Goal: Information Seeking & Learning: Check status

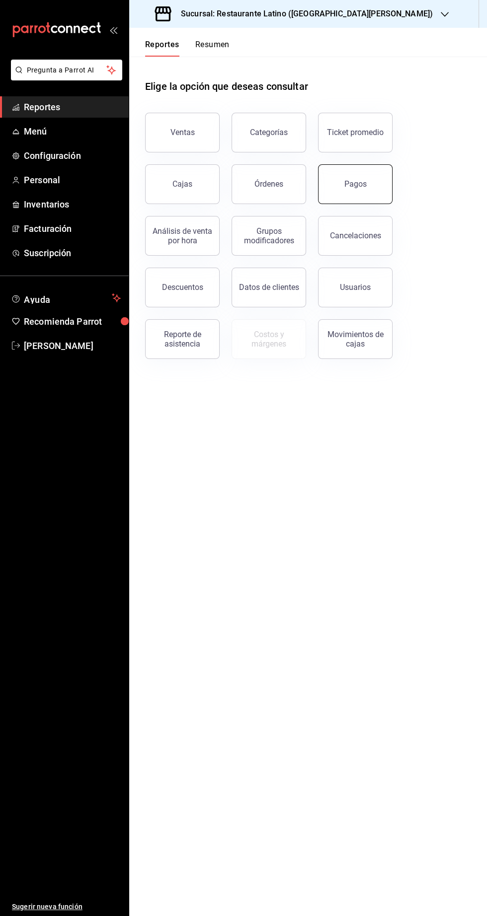
click at [369, 185] on button "Pagos" at bounding box center [355, 184] width 74 height 40
click at [361, 181] on div "Pagos" at bounding box center [355, 183] width 22 height 9
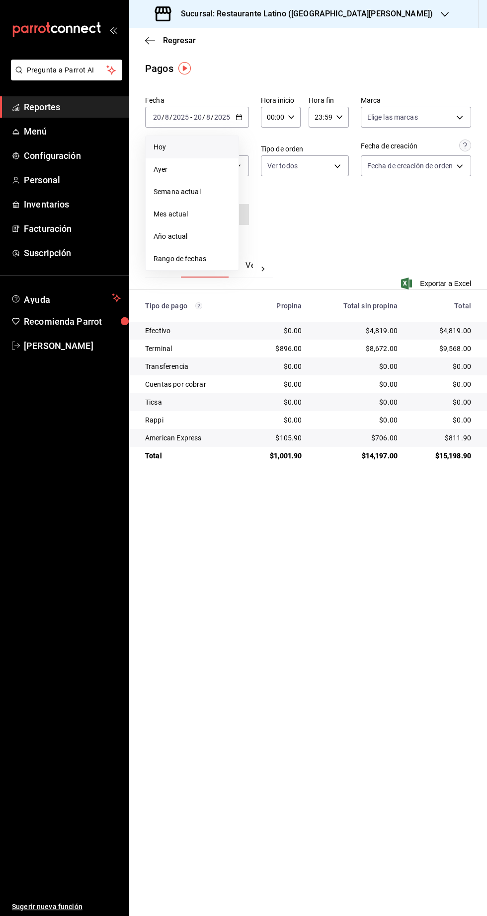
click at [200, 150] on span "Hoy" at bounding box center [191, 147] width 77 height 10
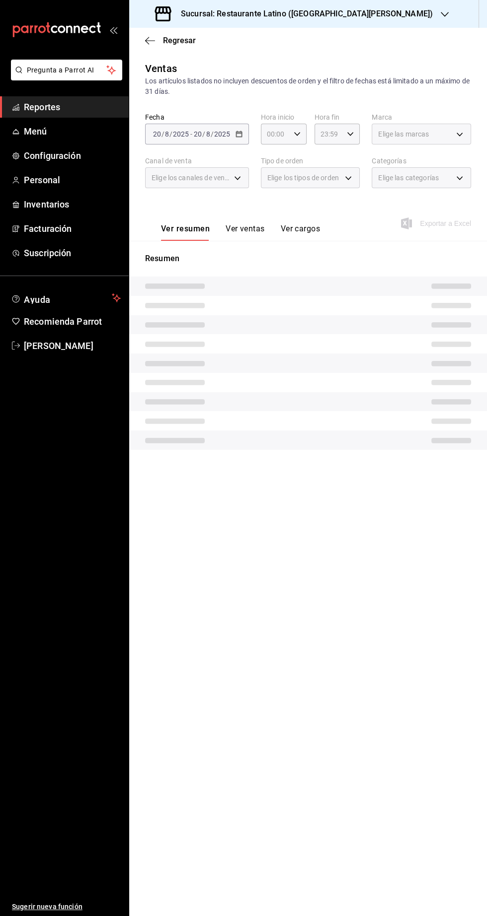
click at [440, 16] on icon "button" at bounding box center [444, 14] width 8 height 5
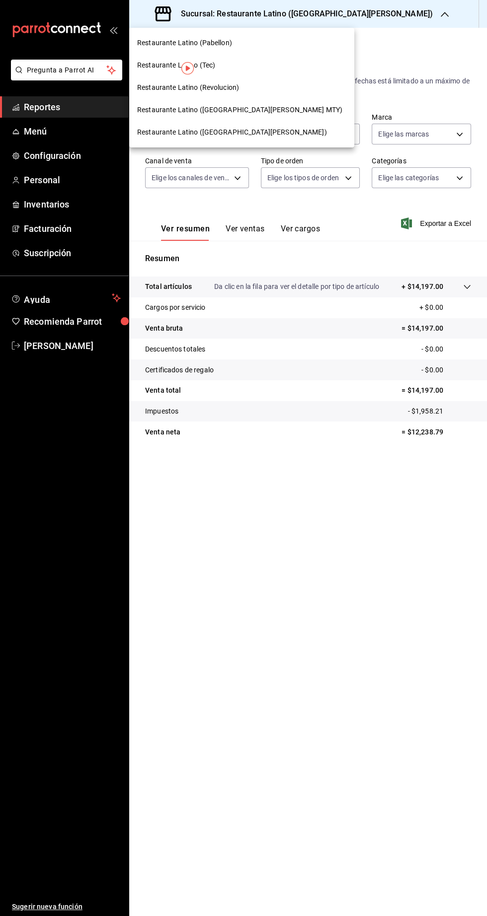
click at [253, 110] on span "Restaurante Latino (San Jeronimo MTY)" at bounding box center [239, 110] width 205 height 10
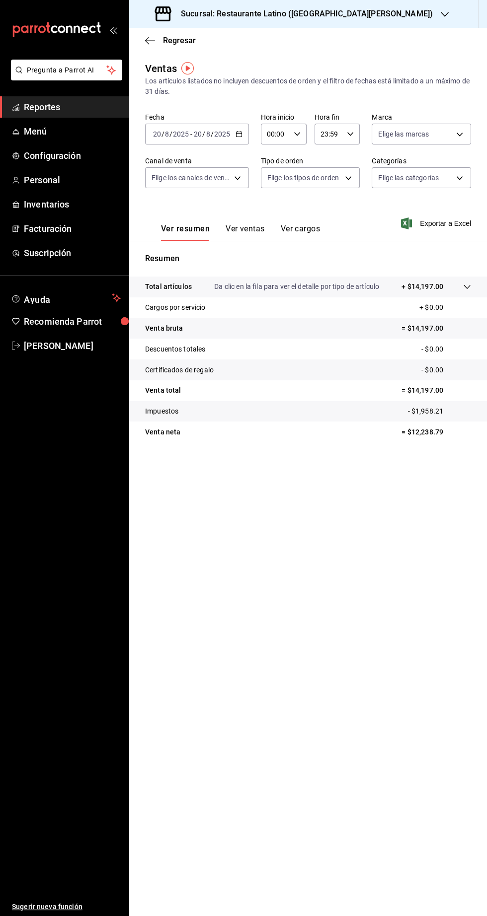
click at [85, 105] on span "Reportes" at bounding box center [72, 106] width 97 height 13
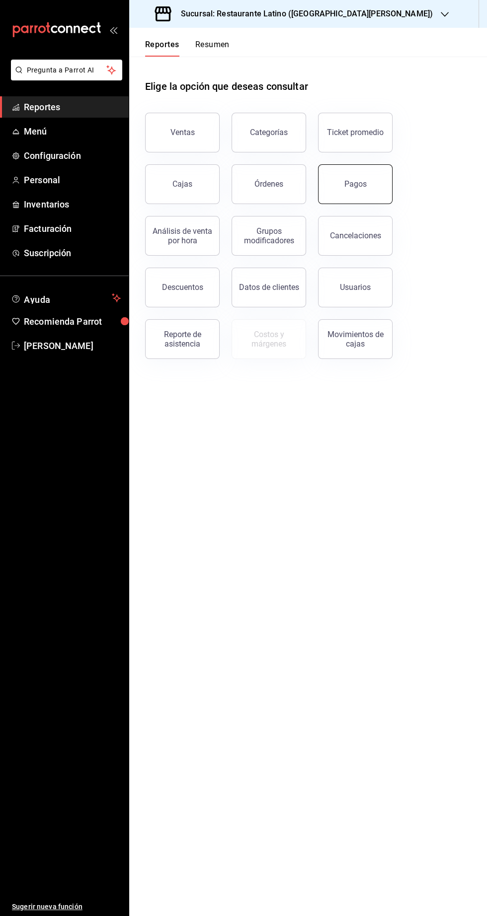
click at [356, 187] on div "Pagos" at bounding box center [355, 183] width 22 height 9
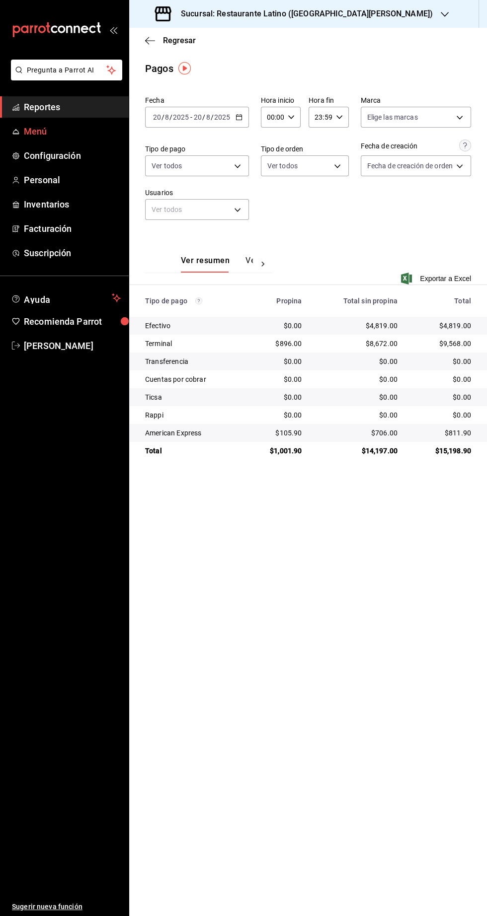
click at [86, 130] on span "Menú" at bounding box center [72, 131] width 97 height 13
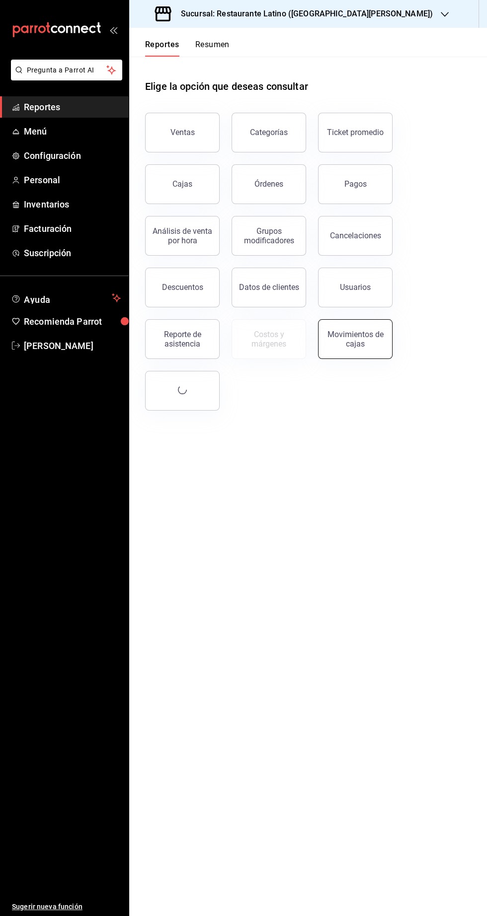
click at [376, 348] on button "Movimientos de cajas" at bounding box center [355, 339] width 74 height 40
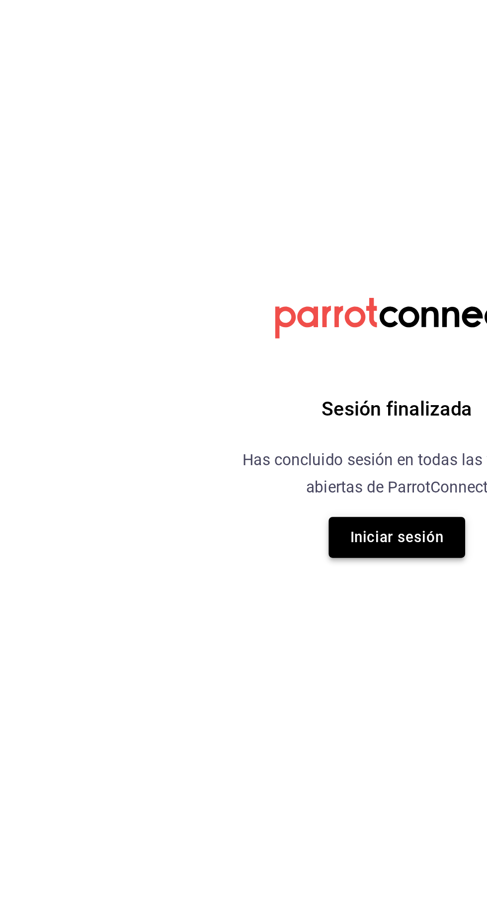
click at [243, 524] on button "Iniciar sesión" at bounding box center [244, 513] width 70 height 21
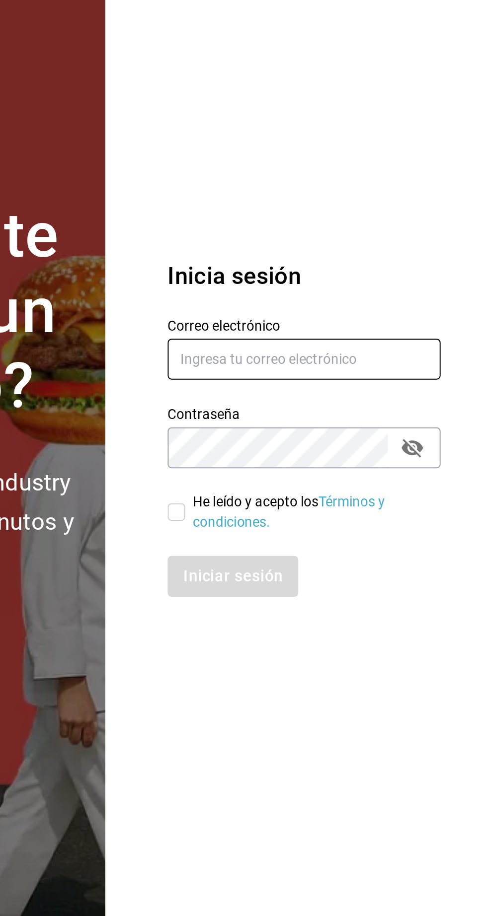
click at [372, 433] on input "text" at bounding box center [393, 423] width 139 height 21
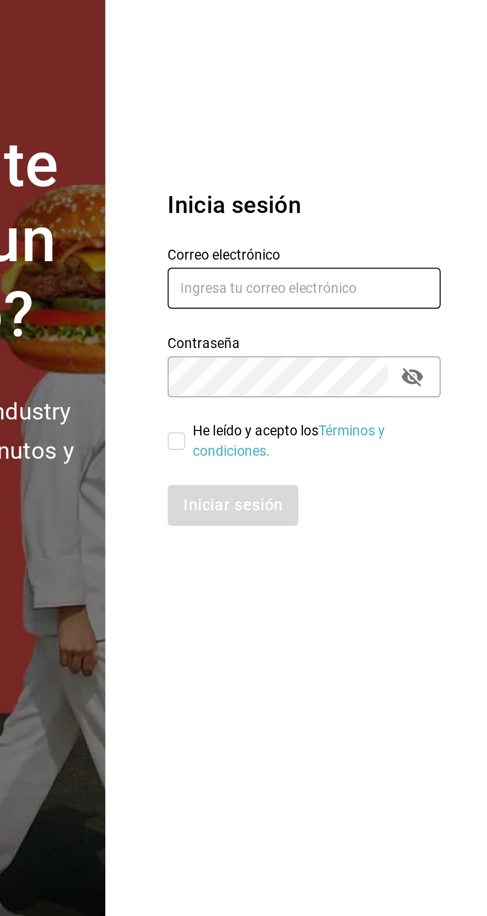
type input "Administracion@restaurantelatino.com"
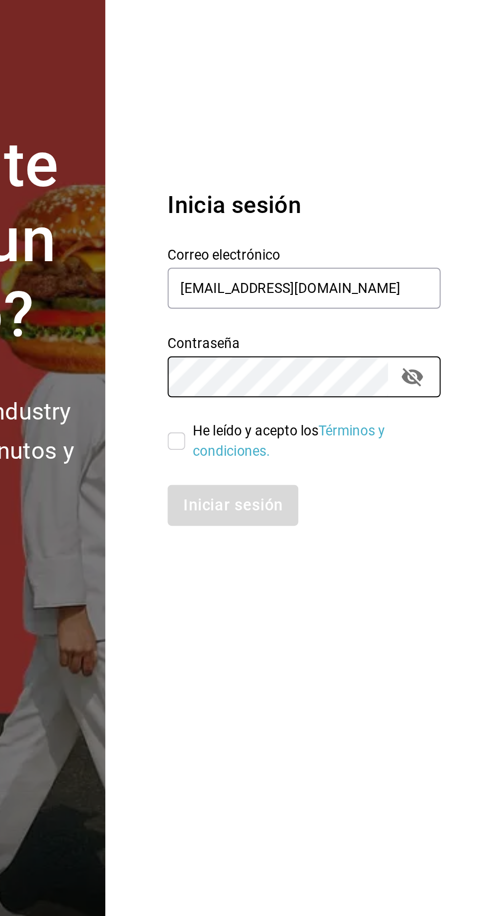
click at [328, 505] on input "He leído y acepto los Términos y condiciones." at bounding box center [328, 501] width 9 height 9
checkbox input "true"
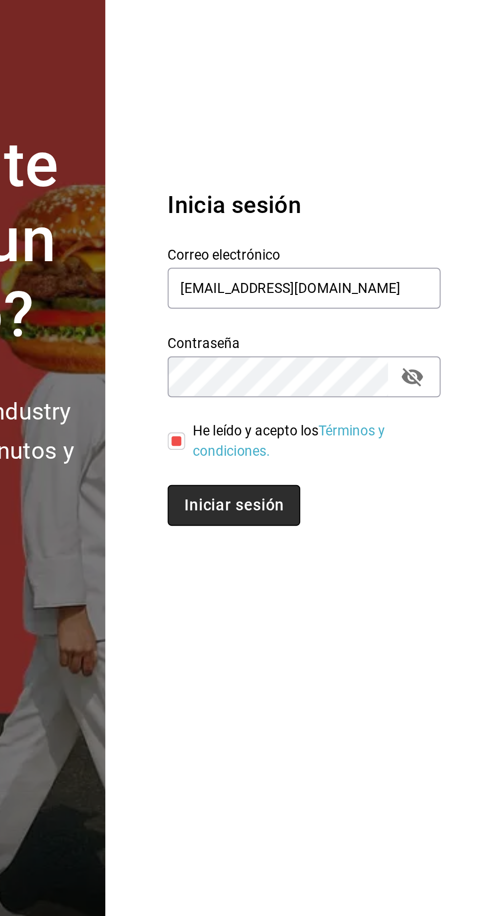
click at [364, 544] on button "Iniciar sesión" at bounding box center [358, 533] width 68 height 21
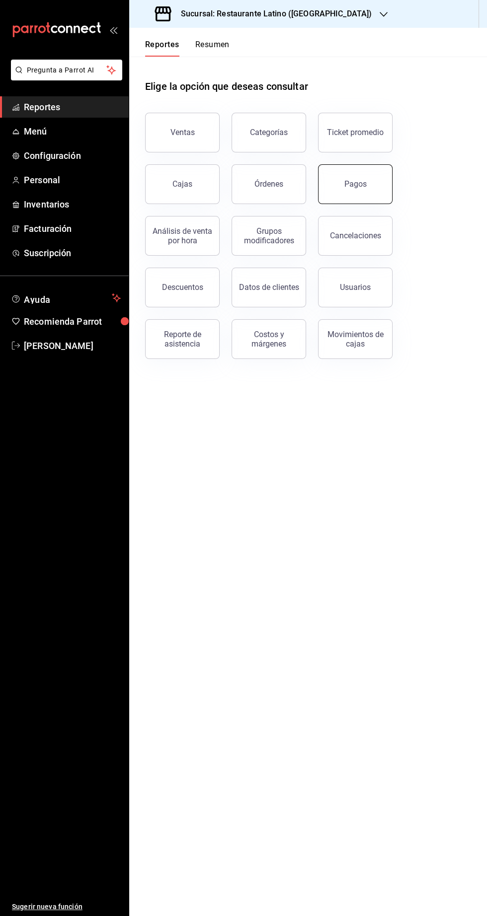
click at [354, 199] on button "Pagos" at bounding box center [355, 184] width 74 height 40
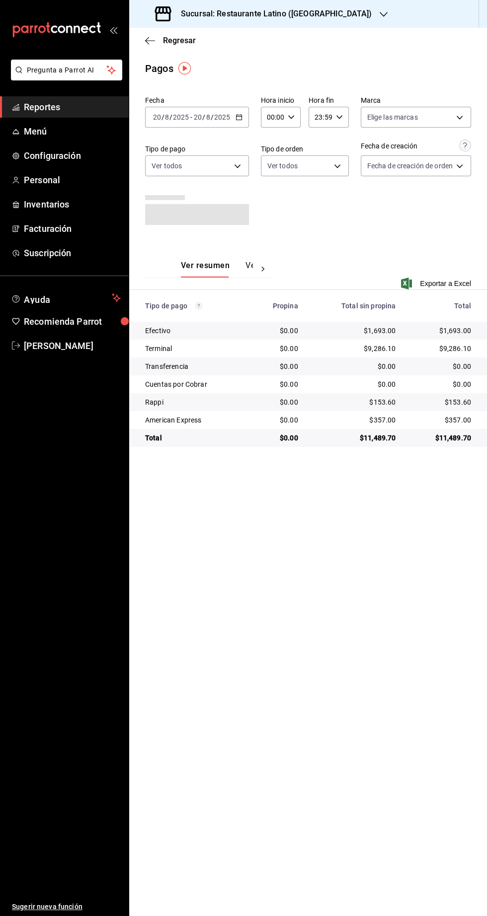
click at [379, 14] on icon "button" at bounding box center [383, 14] width 8 height 8
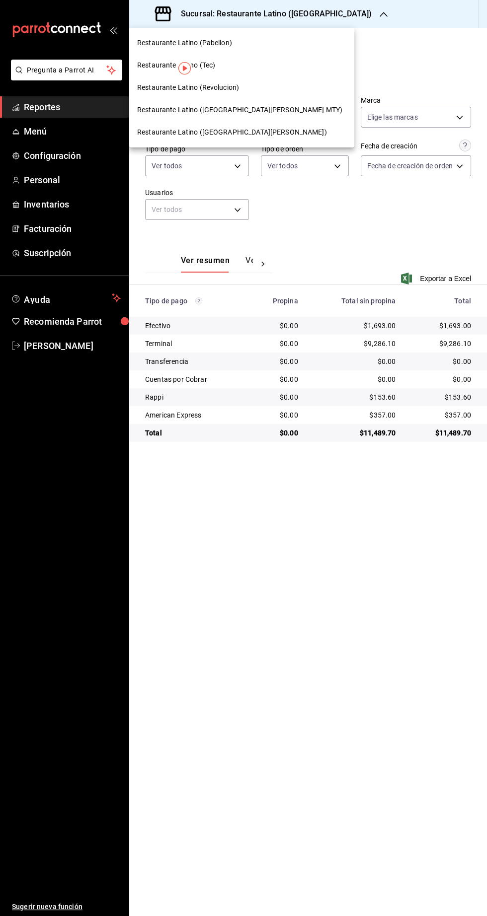
click at [253, 105] on span "Restaurante Latino ([GEOGRAPHIC_DATA][PERSON_NAME] MTY)" at bounding box center [239, 110] width 205 height 10
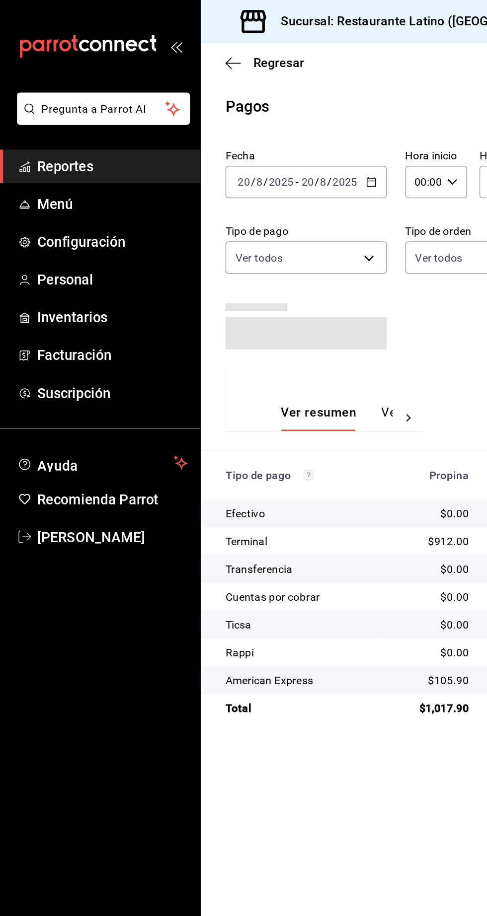
click at [40, 108] on span "Reportes" at bounding box center [72, 106] width 97 height 13
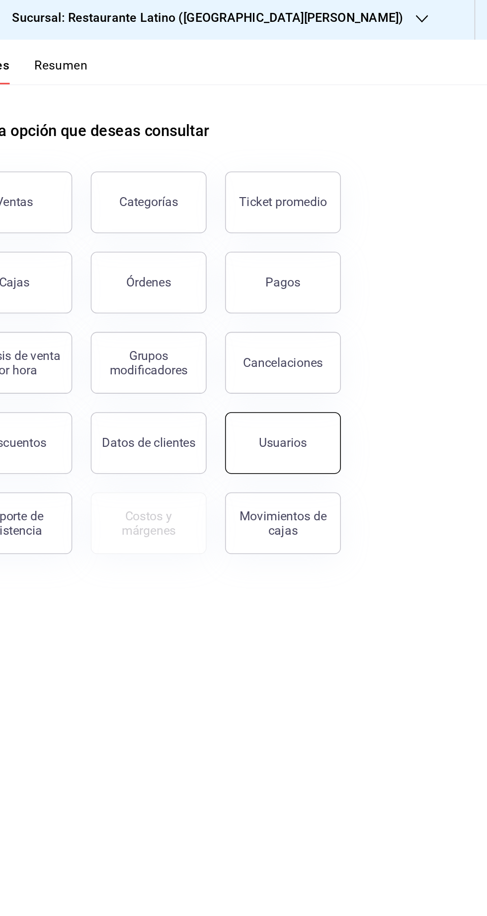
click at [363, 295] on button "Usuarios" at bounding box center [355, 288] width 74 height 40
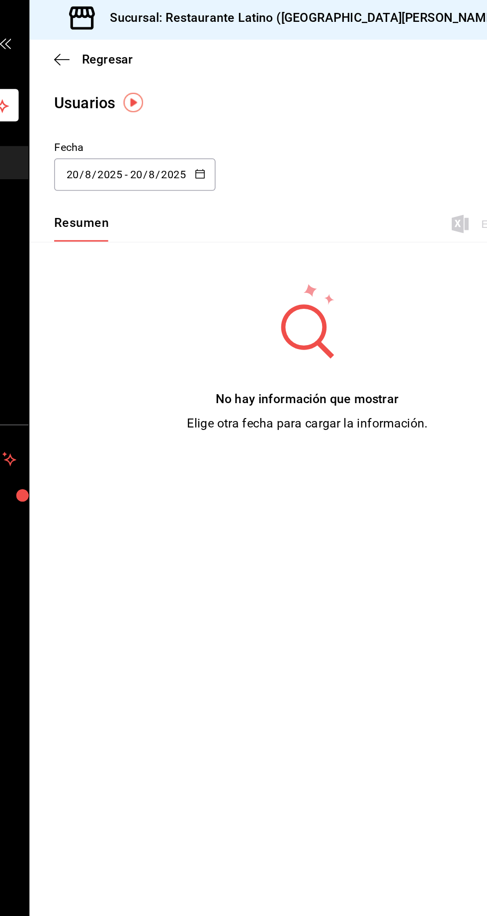
click at [166, 117] on input "8" at bounding box center [166, 115] width 5 height 8
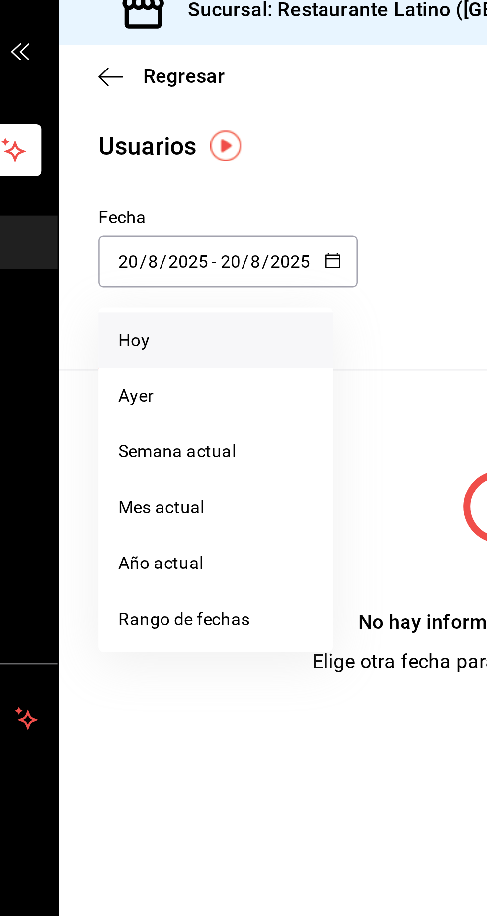
click at [171, 156] on li "Hoy" at bounding box center [192, 146] width 94 height 22
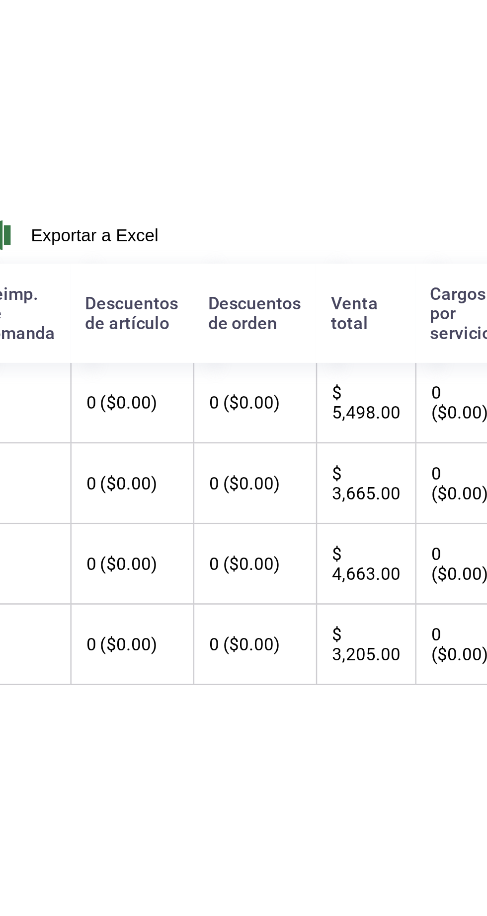
scroll to position [0, 179]
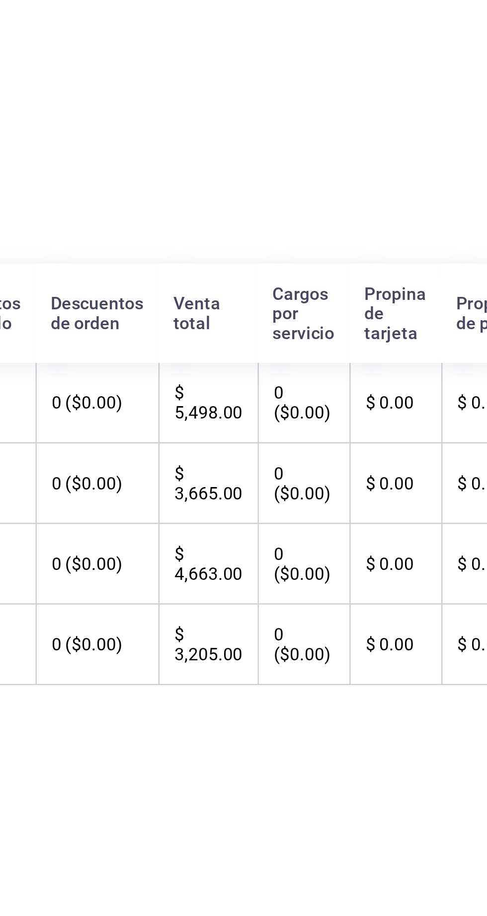
click at [379, 446] on div "Regresar Usuarios Fecha 2025-08-20 20 / 8 / 2025 - 2025-08-20 20 / 8 / 2025 Hor…" at bounding box center [307, 472] width 357 height 888
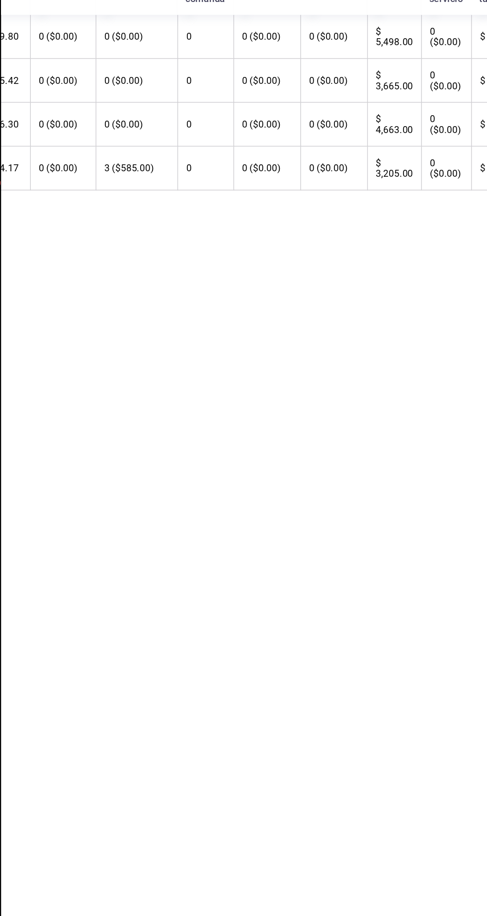
scroll to position [0, 134]
click at [452, 494] on div "Regresar Usuarios Fecha 2025-08-20 20 / 8 / 2025 - 2025-08-20 20 / 8 / 2025 Hor…" at bounding box center [307, 472] width 357 height 888
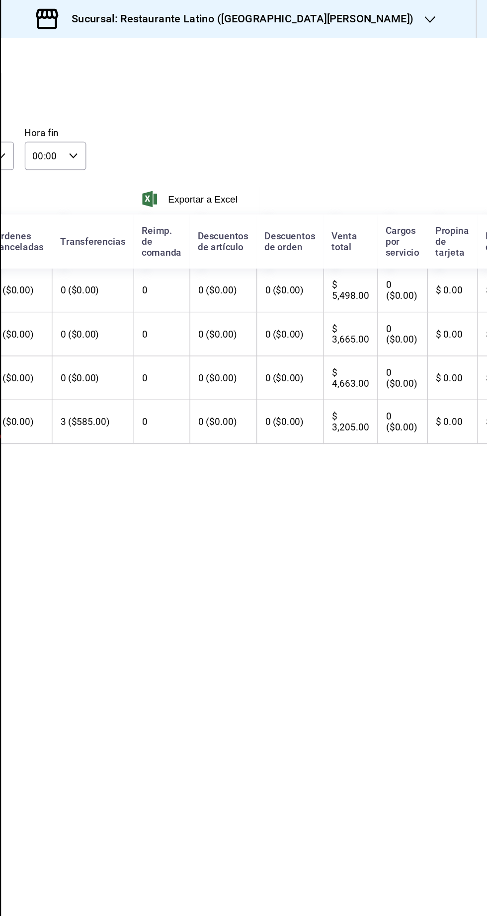
scroll to position [0, 179]
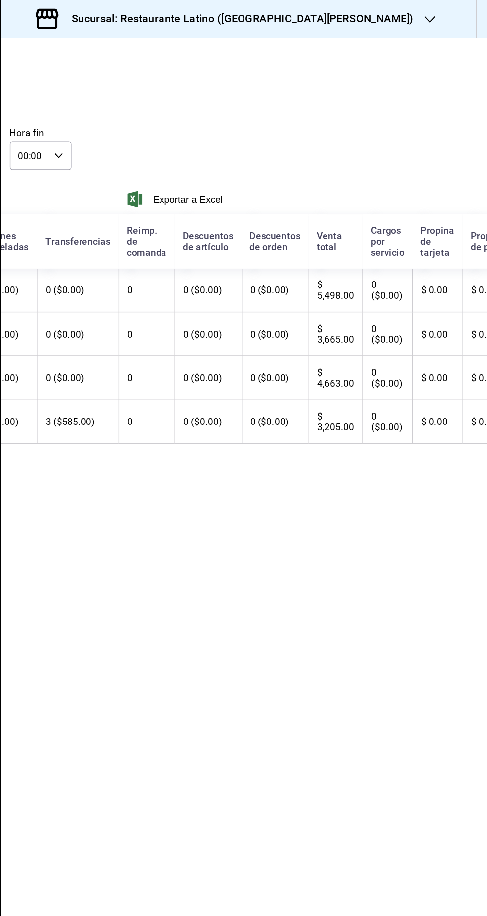
click at [174, 4] on div "Sucursal: Restaurante Latino ([GEOGRAPHIC_DATA][PERSON_NAME])" at bounding box center [294, 14] width 315 height 28
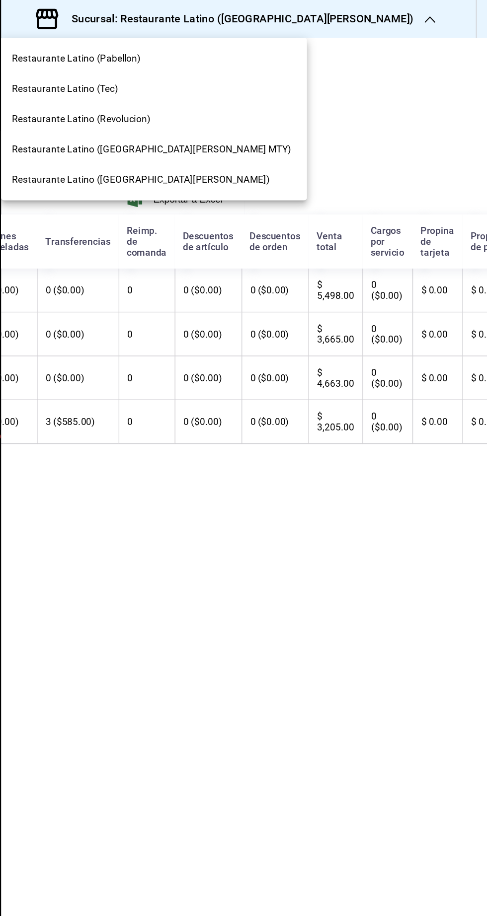
scroll to position [0, 0]
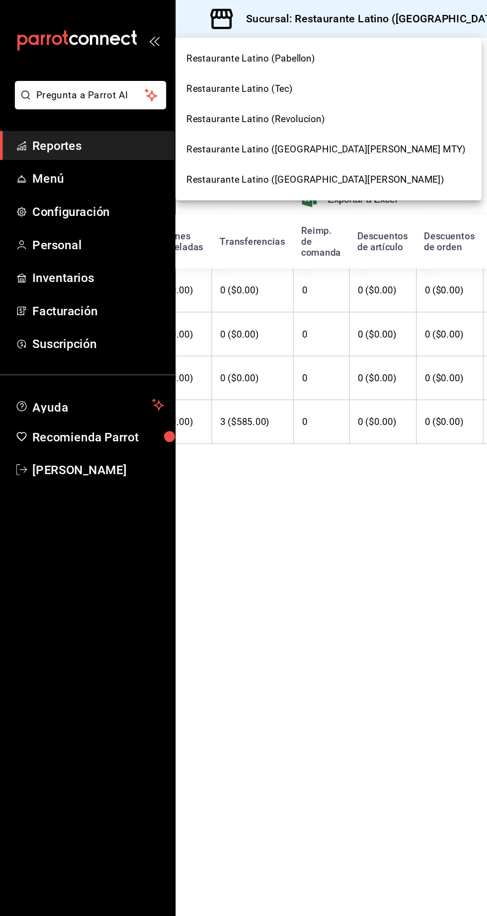
click at [323, 99] on div at bounding box center [243, 458] width 487 height 916
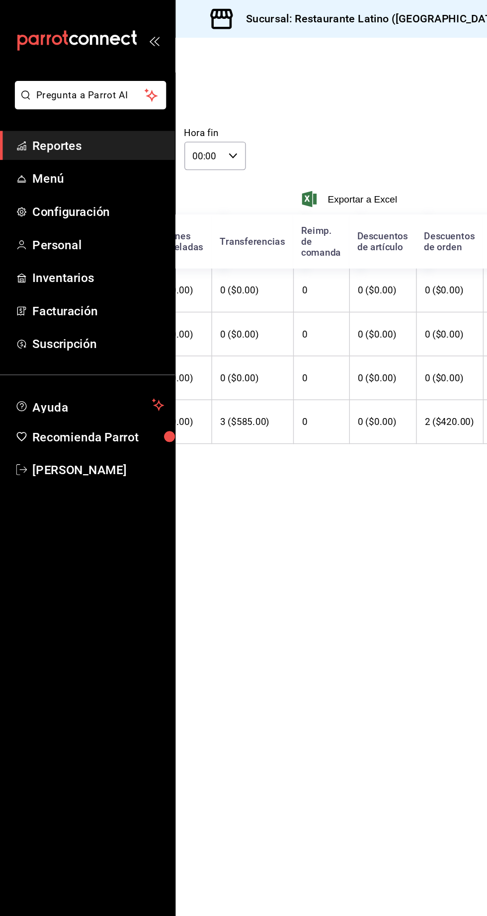
click at [44, 108] on span "Reportes" at bounding box center [72, 106] width 97 height 13
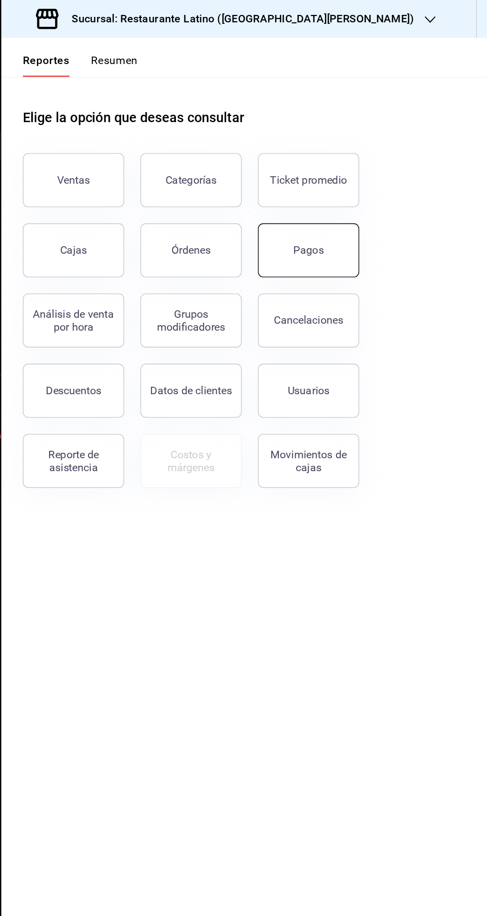
click at [362, 177] on button "Pagos" at bounding box center [355, 184] width 74 height 40
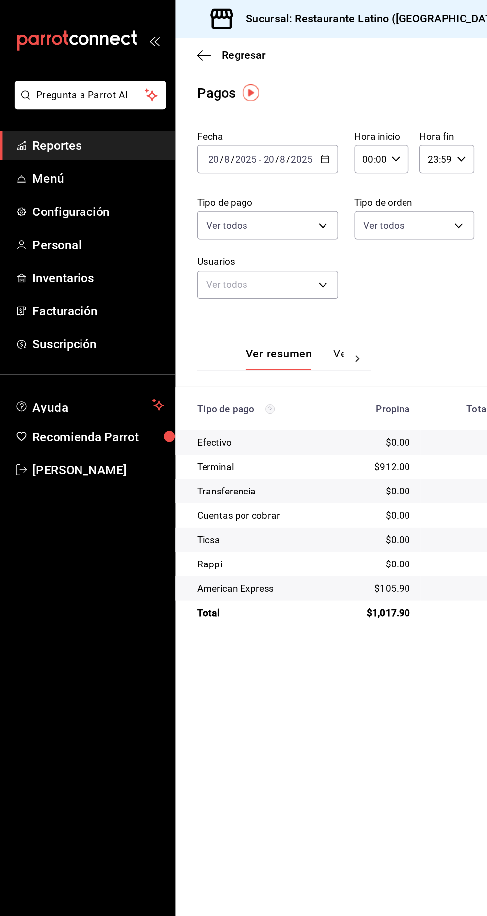
click at [80, 116] on link "Reportes" at bounding box center [64, 106] width 129 height 21
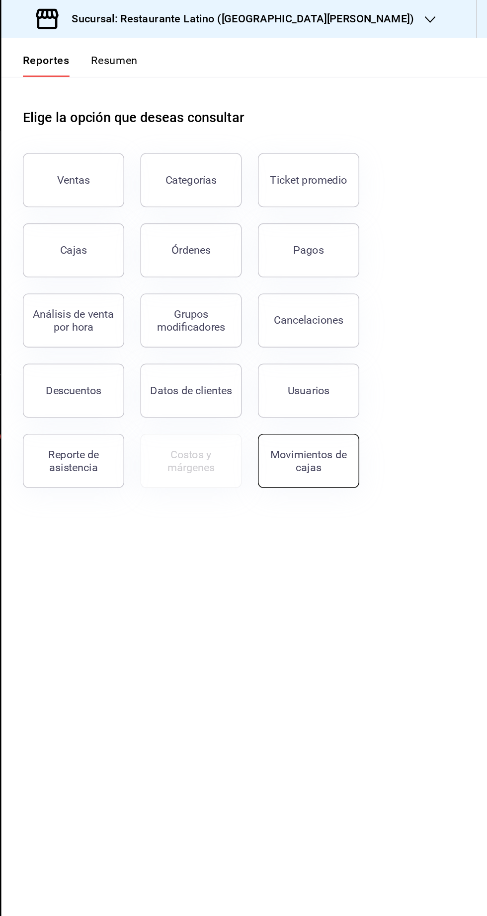
click at [369, 337] on div "Movimientos de cajas" at bounding box center [355, 339] width 62 height 19
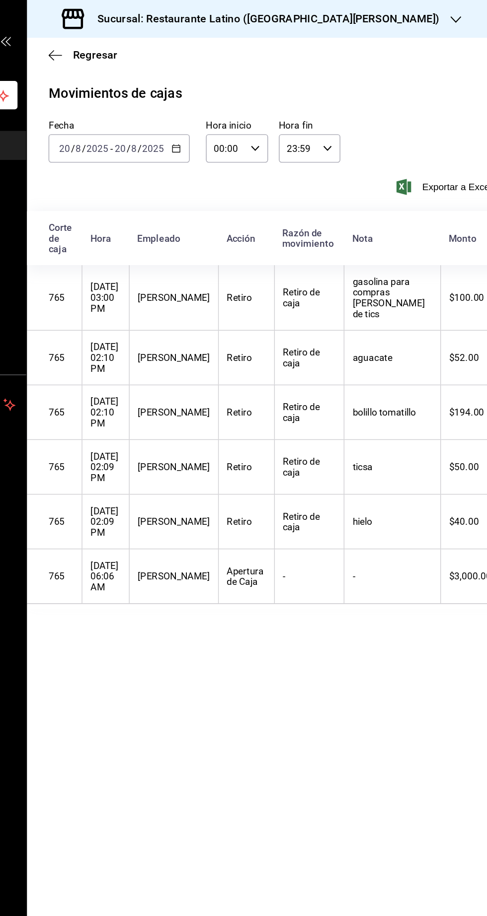
click at [88, 115] on link "Reportes" at bounding box center [64, 106] width 129 height 21
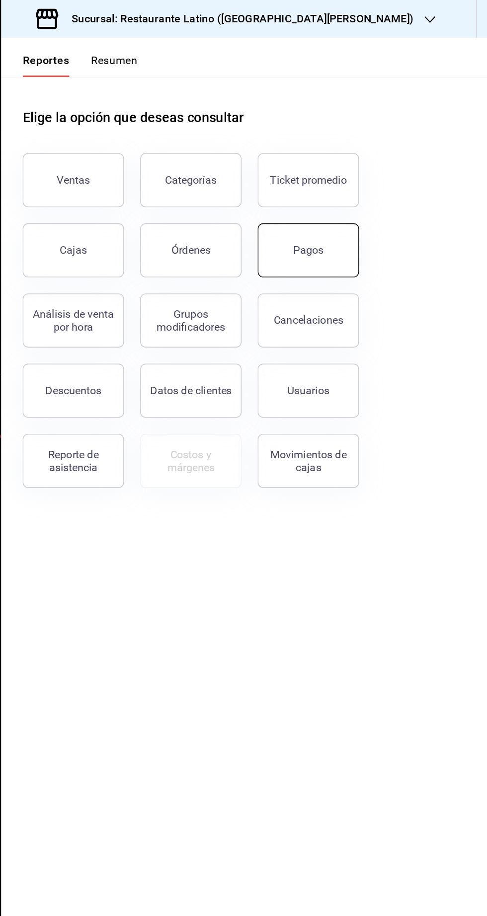
click at [367, 191] on button "Pagos" at bounding box center [355, 184] width 74 height 40
